Goal: Task Accomplishment & Management: Use online tool/utility

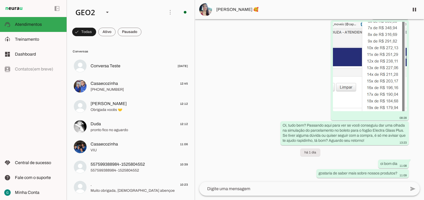
scroll to position [3363, 0]
click at [276, 96] on div "Agente ativado Agente pausado, interação humana no WhatsApp há 29 dias Agente r…" at bounding box center [309, 100] width 229 height 163
click at [279, 79] on div "Agente ativado Agente pausado, interação humana no WhatsApp há 29 dias Agente r…" at bounding box center [309, 100] width 229 height 163
click at [266, 64] on div "Agente ativado Agente pausado, interação humana no WhatsApp há 29 dias Agente r…" at bounding box center [309, 100] width 229 height 163
